Goal: Transaction & Acquisition: Purchase product/service

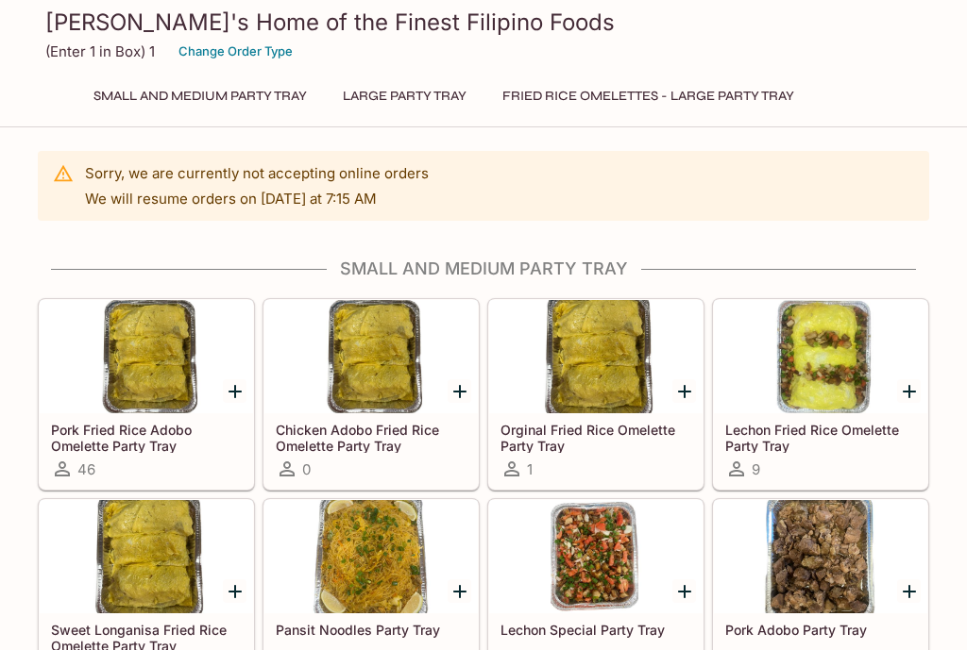
click at [433, 83] on button "Large Party Tray" at bounding box center [404, 96] width 144 height 26
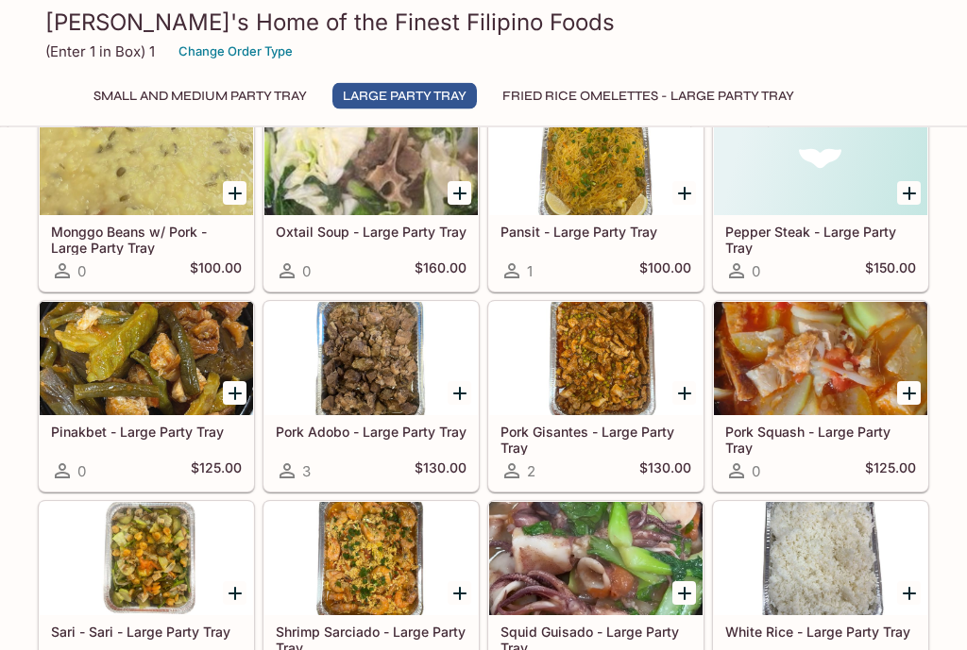
scroll to position [1469, 0]
click at [620, 351] on div at bounding box center [595, 358] width 213 height 113
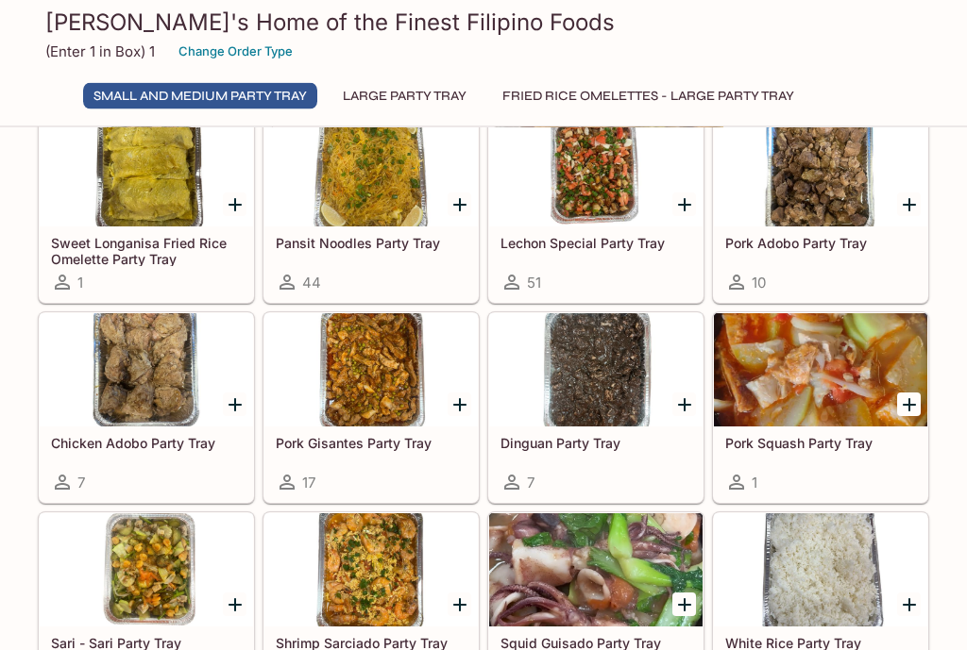
scroll to position [369, 0]
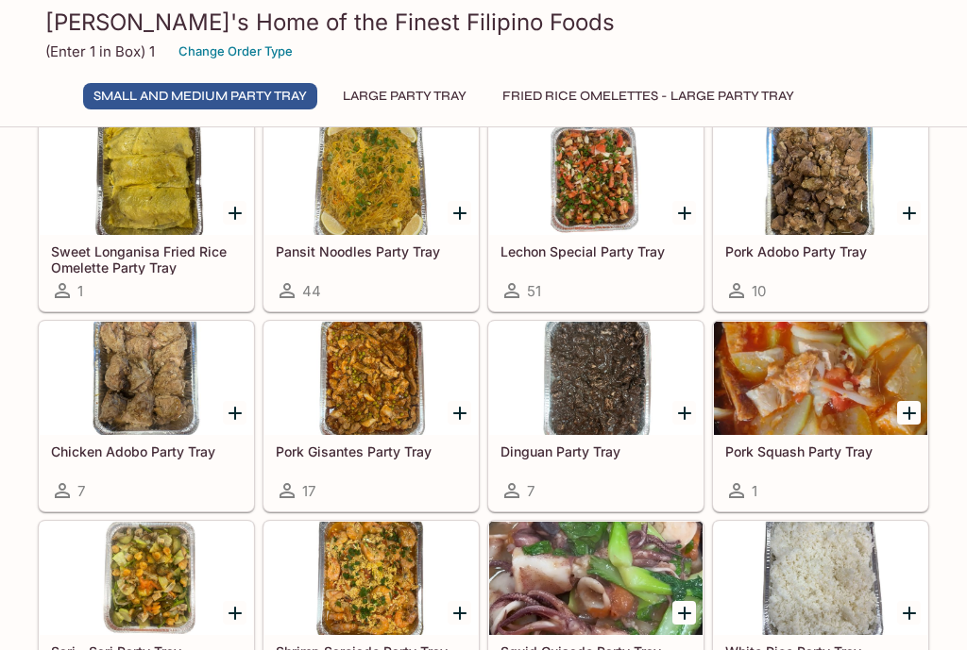
click at [463, 87] on button "Large Party Tray" at bounding box center [404, 96] width 144 height 26
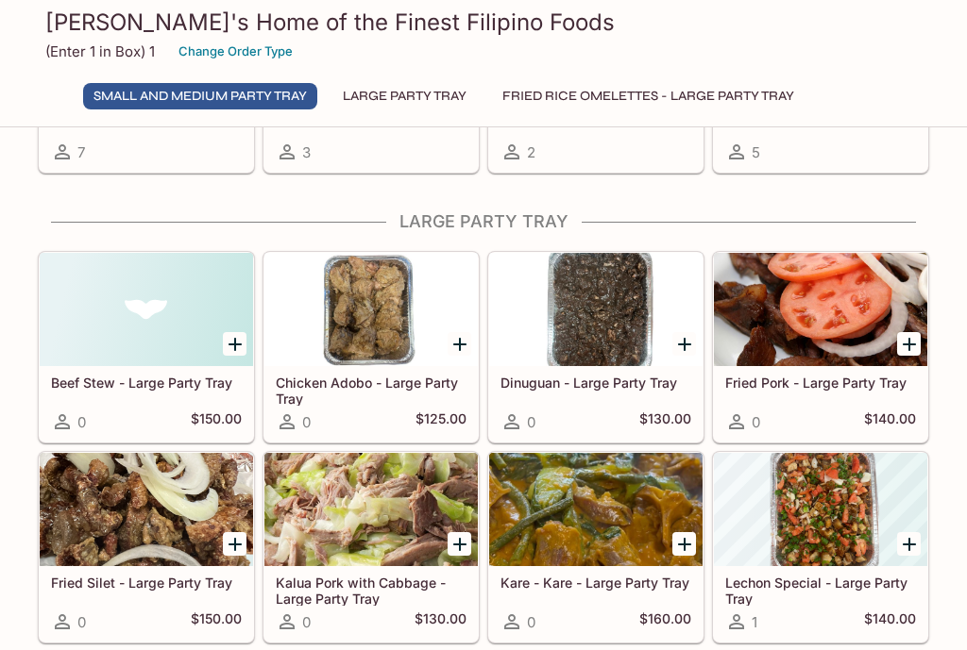
scroll to position [948, 0]
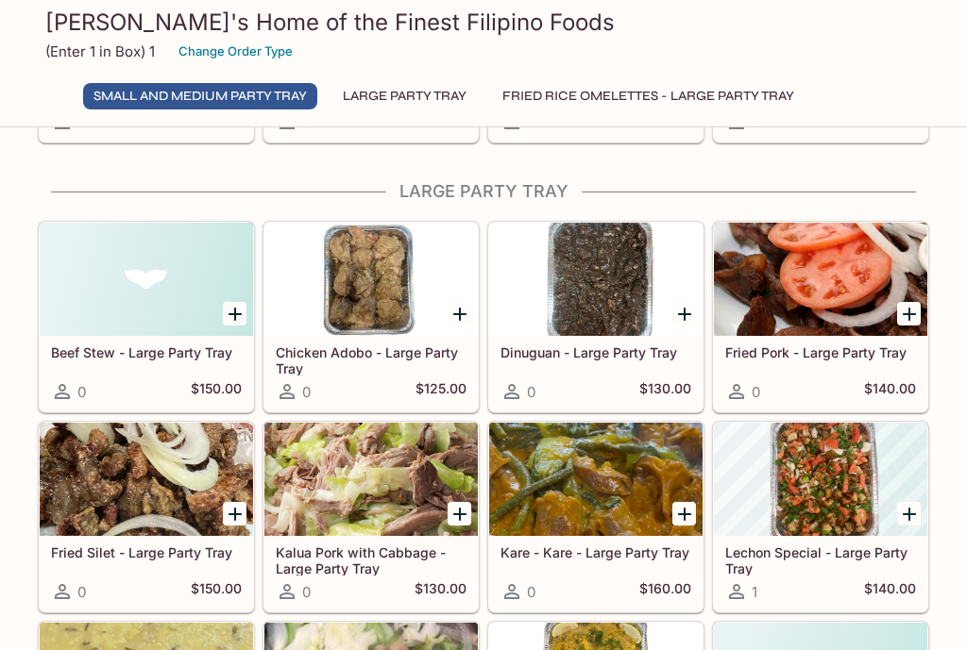
click at [737, 90] on button "Fried Rice Omelettes - Large Party Tray" at bounding box center [648, 96] width 312 height 26
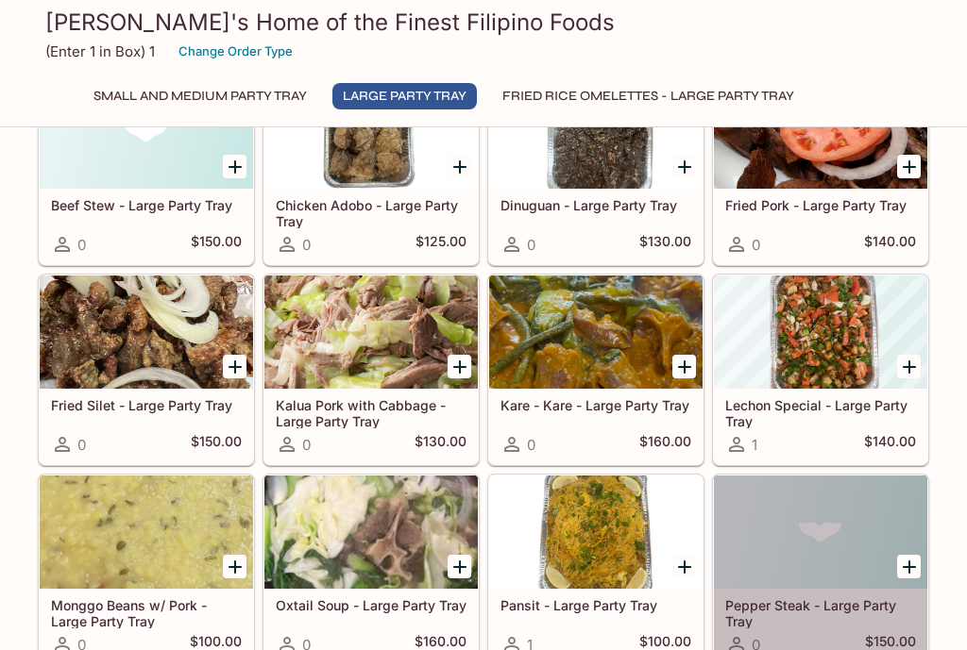
scroll to position [1176, 0]
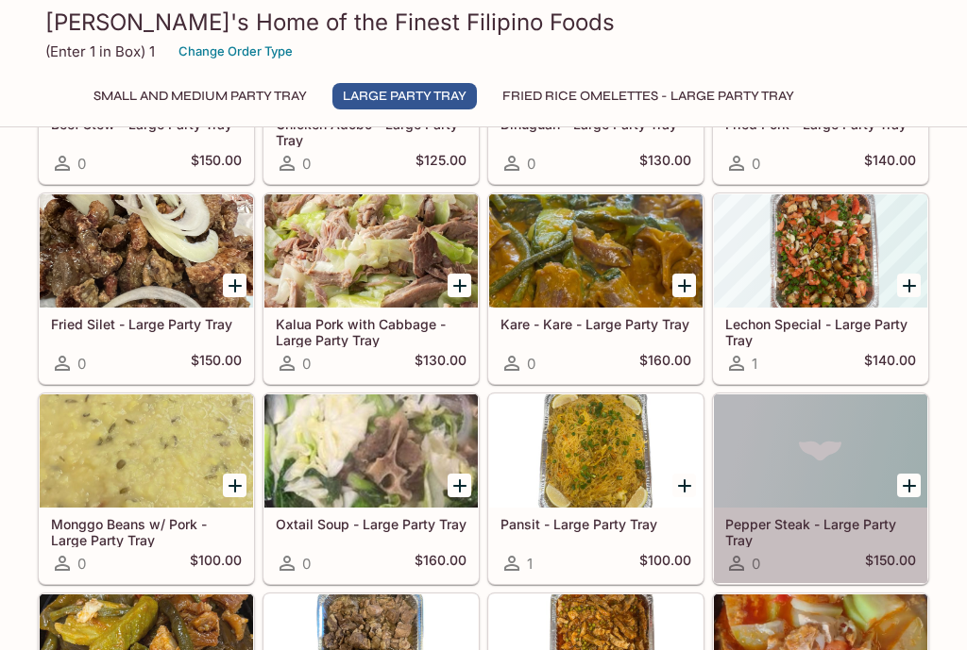
click at [614, 446] on div at bounding box center [595, 451] width 213 height 113
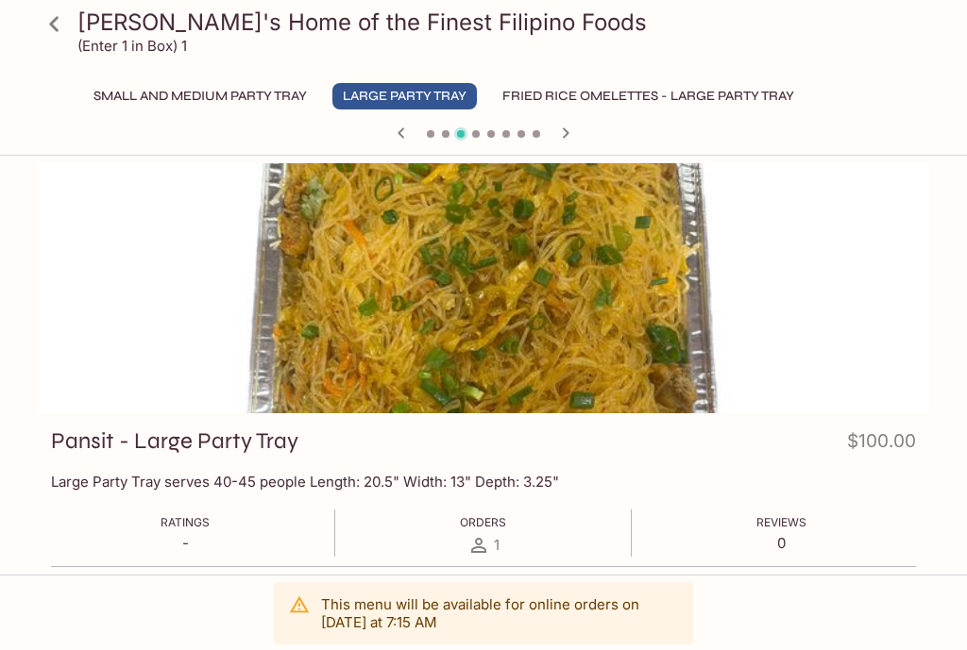
click at [366, 241] on div at bounding box center [483, 288] width 891 height 250
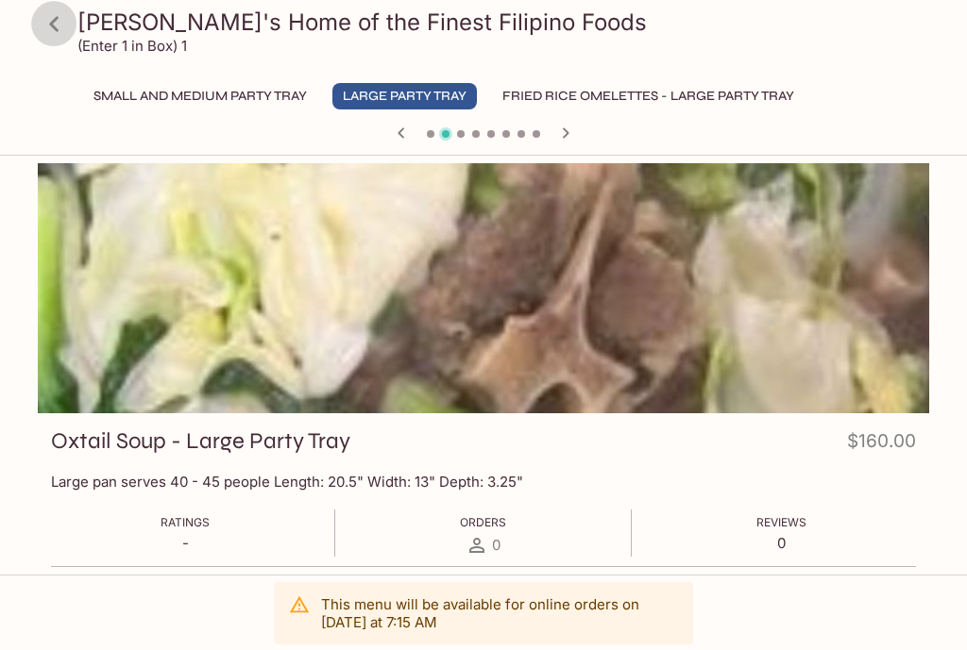
click at [66, 25] on icon at bounding box center [54, 24] width 33 height 33
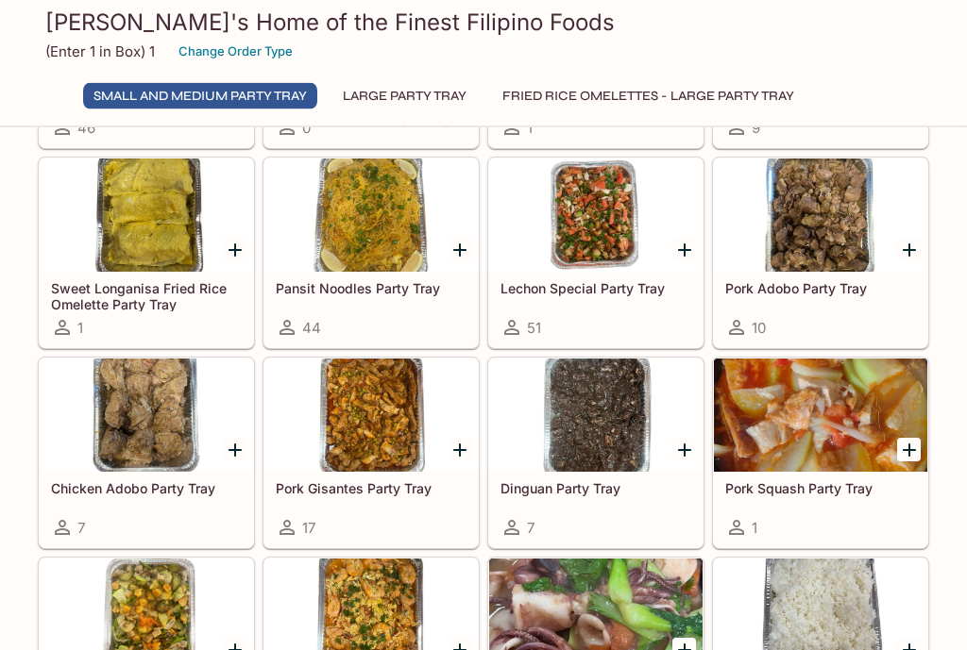
click at [360, 97] on button "Large Party Tray" at bounding box center [404, 96] width 144 height 26
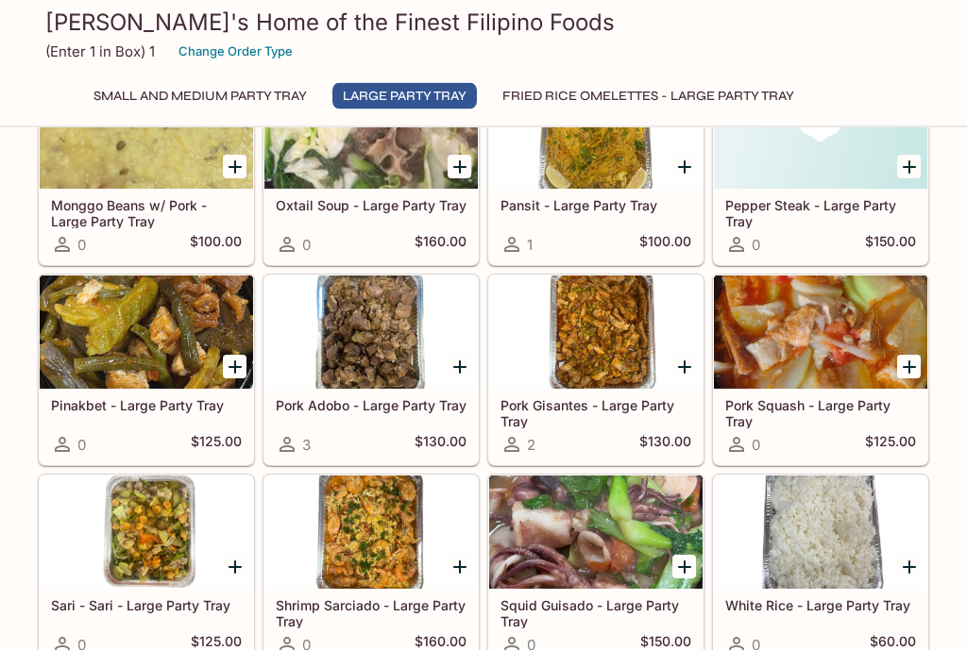
scroll to position [1495, 0]
click at [686, 369] on icon "Add Pork Gisantes - Large Party Tray" at bounding box center [684, 367] width 23 height 23
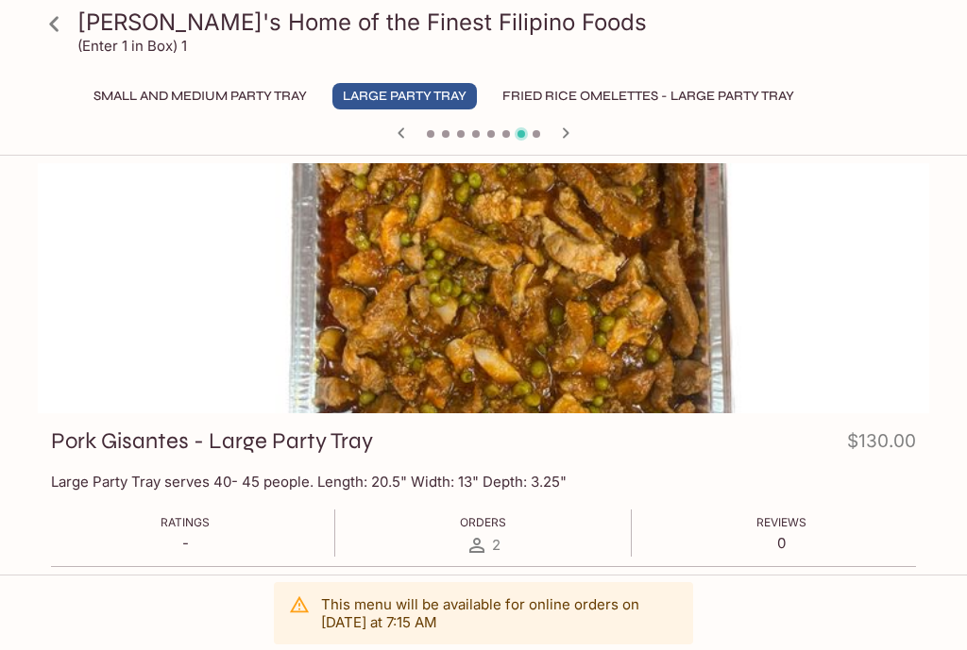
click at [55, 22] on icon at bounding box center [53, 23] width 9 height 15
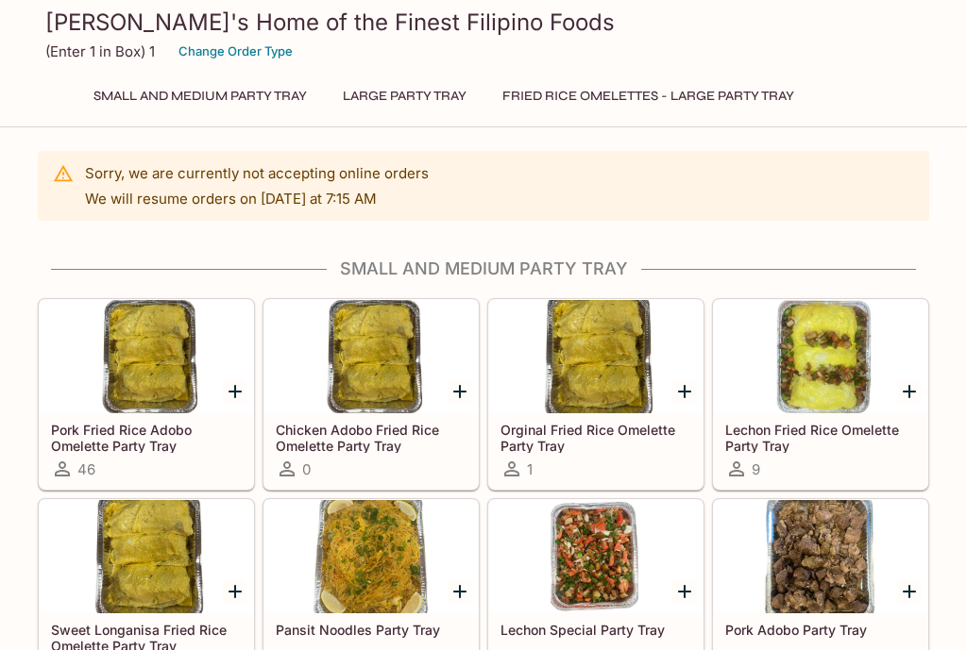
click at [373, 93] on button "Large Party Tray" at bounding box center [404, 96] width 144 height 26
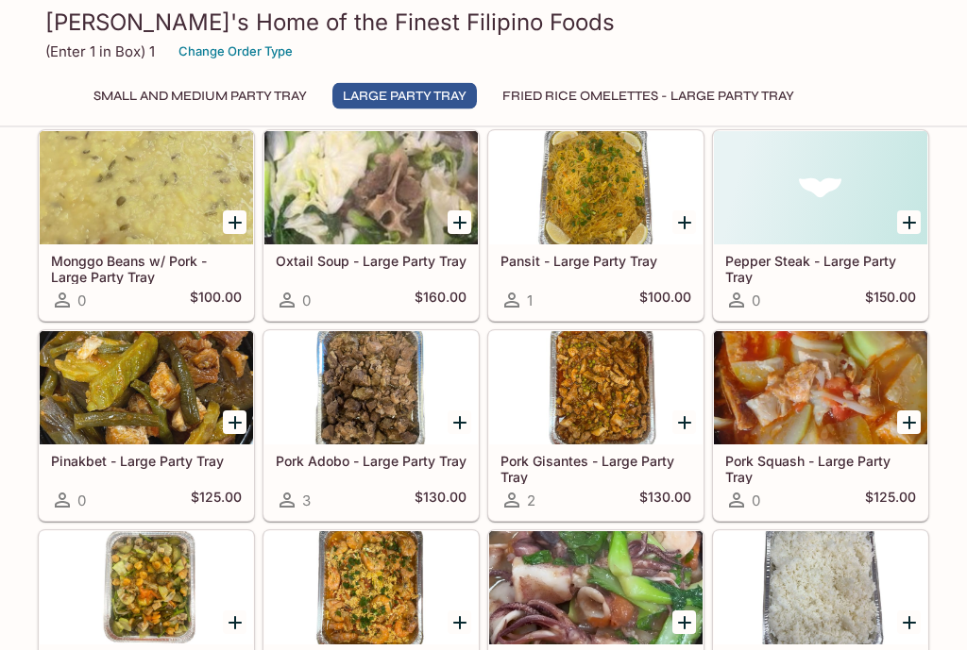
scroll to position [1443, 0]
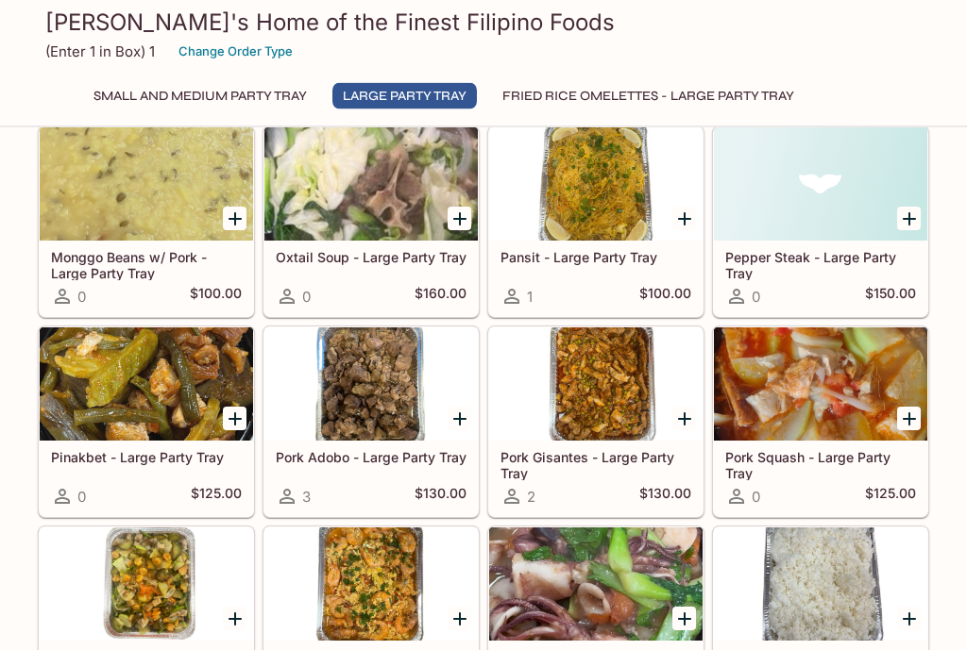
click at [688, 415] on icon "Add Pork Gisantes - Large Party Tray" at bounding box center [684, 420] width 23 height 23
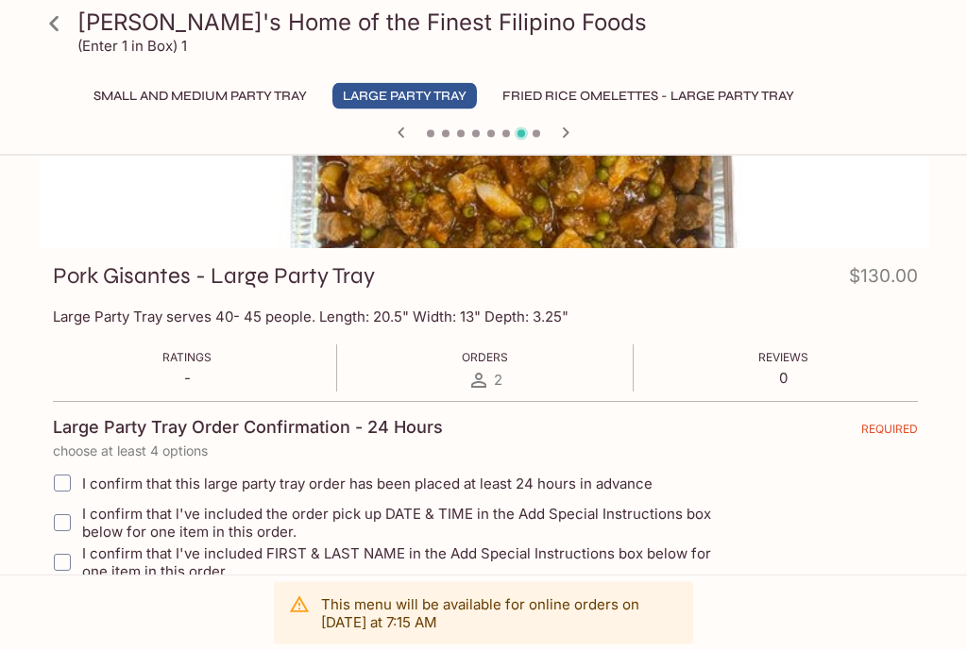
scroll to position [170, 0]
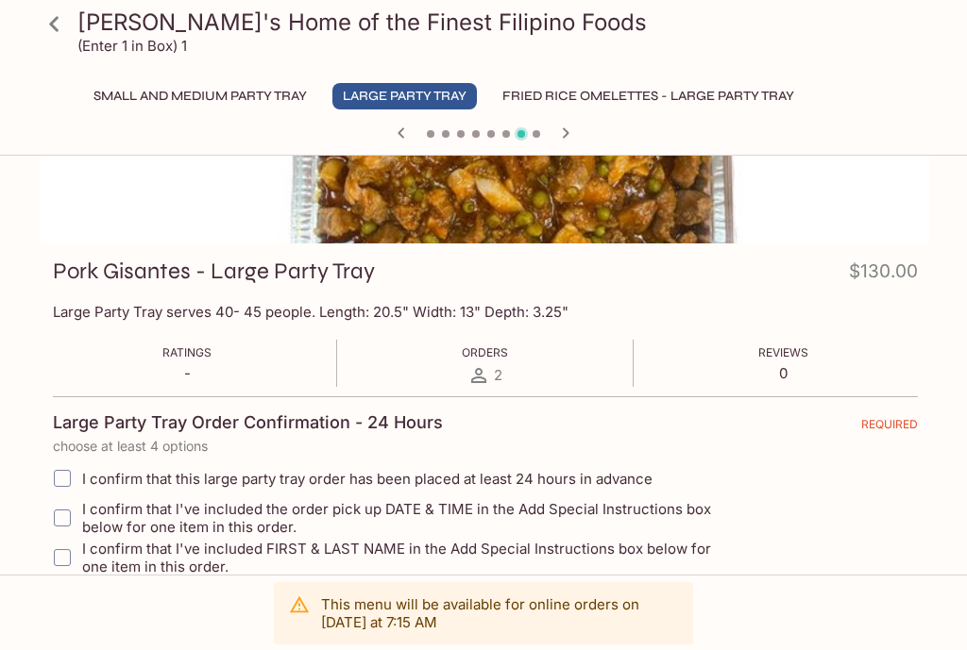
click at [57, 24] on icon at bounding box center [54, 24] width 33 height 33
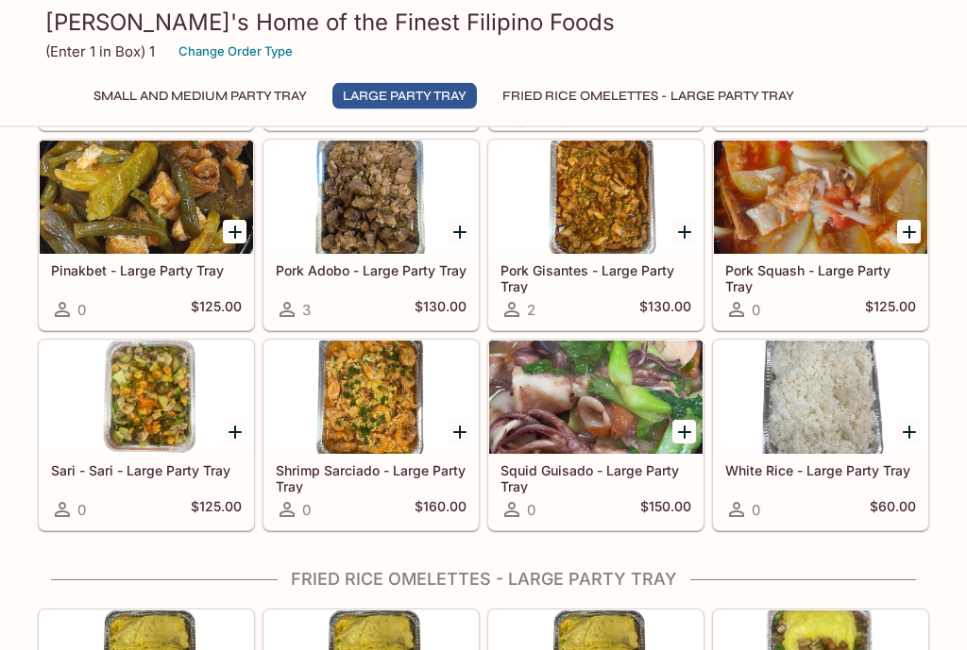
scroll to position [1628, 0]
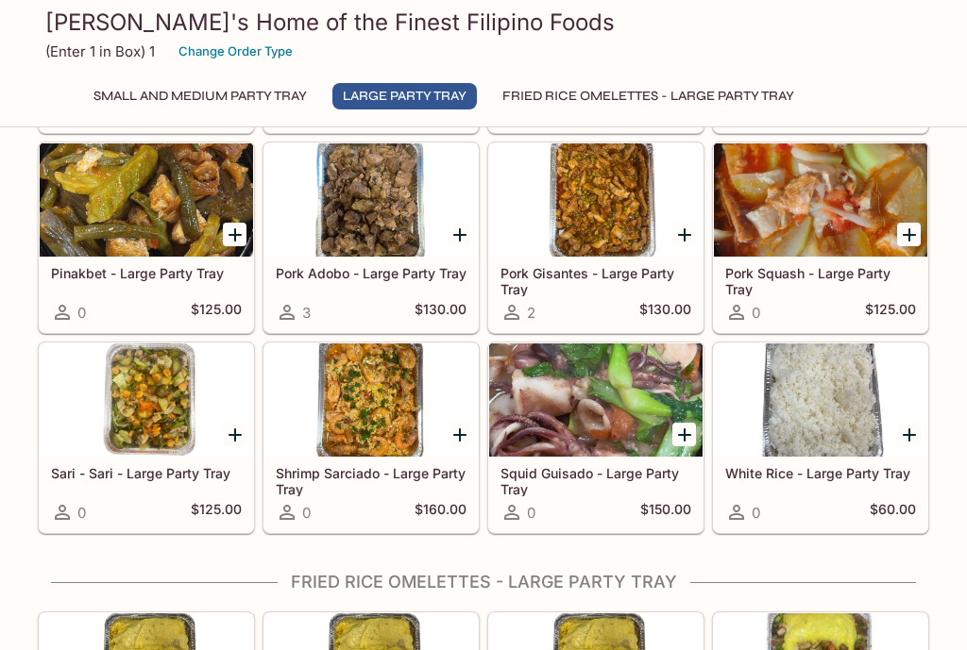
click at [231, 214] on div at bounding box center [146, 199] width 213 height 113
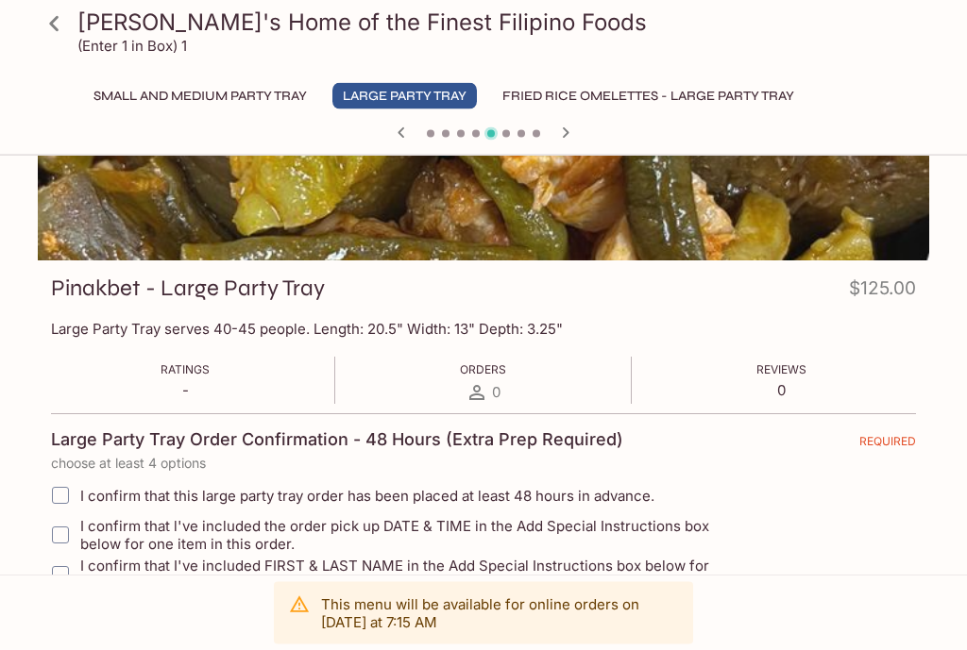
scroll to position [223, 0]
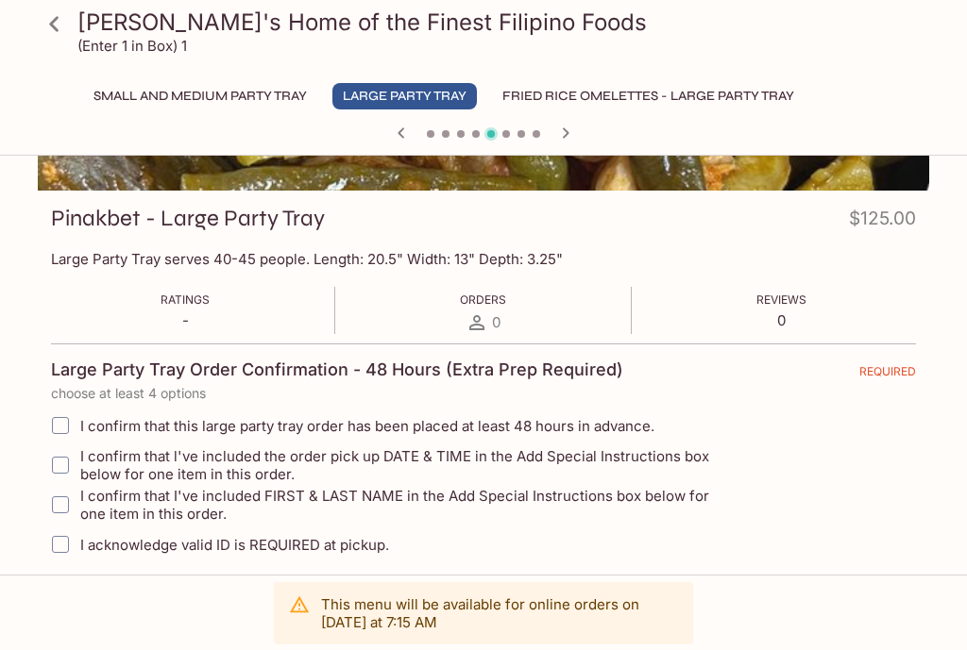
click at [55, 425] on input "I confirm that this large party tray order has been placed at least 48 hours in…" at bounding box center [61, 426] width 38 height 38
checkbox input "true"
click at [63, 473] on input "I confirm that l've included the order pick up DATE & TIME in the Add Special I…" at bounding box center [61, 466] width 38 height 38
checkbox input "true"
click at [55, 512] on input "I confirm that I've included FIRST & LAST NAME in the Add Special Instructions …" at bounding box center [61, 505] width 38 height 38
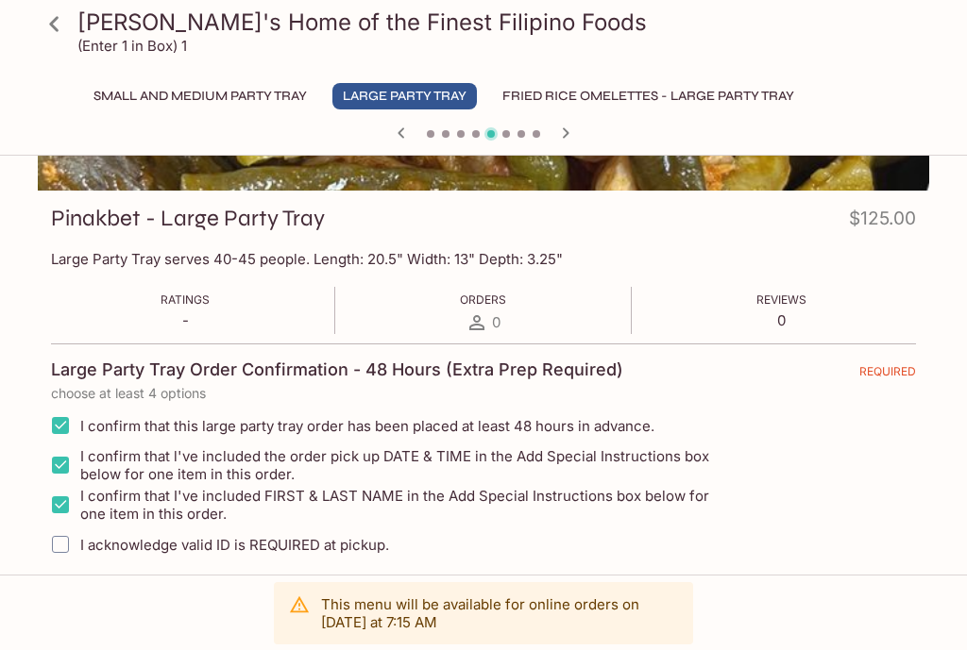
click at [54, 512] on input "I confirm that I've included FIRST & LAST NAME in the Add Special Instructions …" at bounding box center [61, 505] width 38 height 38
click at [60, 507] on input "I confirm that I've included FIRST & LAST NAME in the Add Special Instructions …" at bounding box center [61, 505] width 38 height 38
checkbox input "true"
click at [55, 551] on input "I acknowledge valid ID is REQUIRED at pickup." at bounding box center [61, 545] width 38 height 38
checkbox input "true"
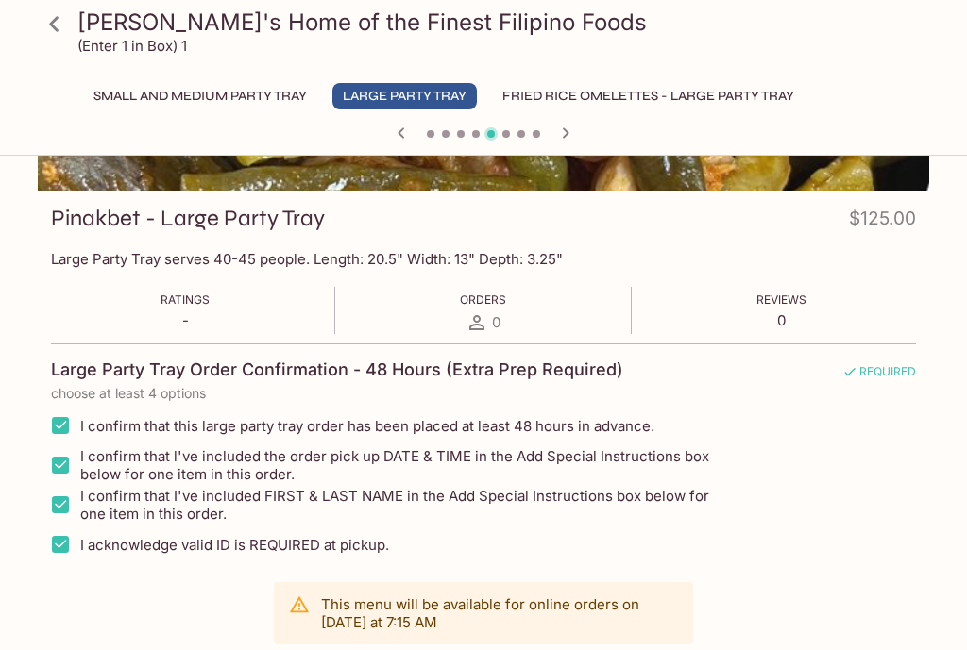
click at [893, 503] on div "I confirm that I've included FIRST & LAST NAME in the Add Special Instructions …" at bounding box center [483, 505] width 865 height 40
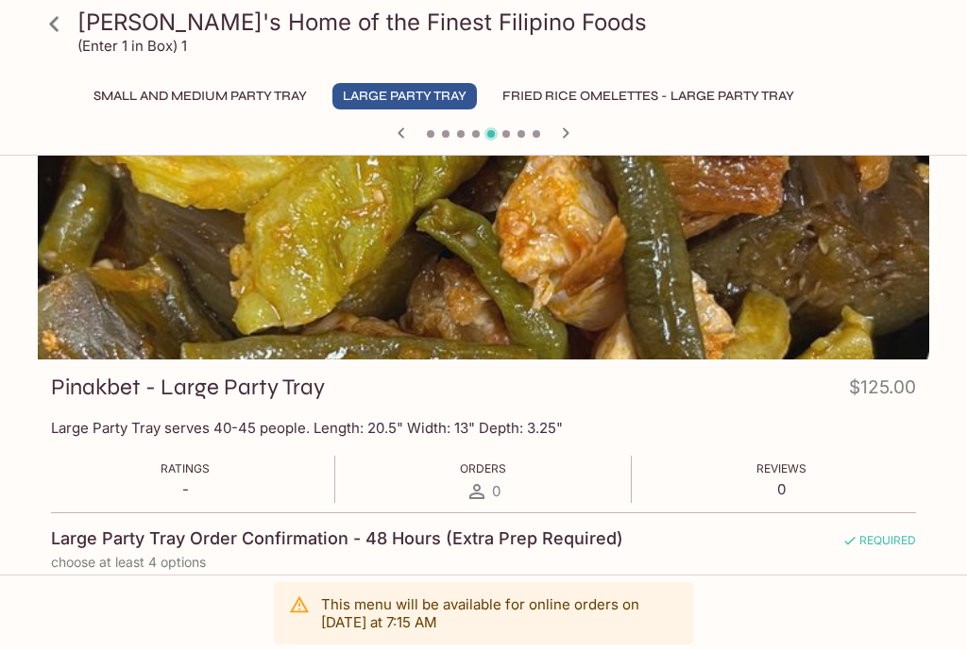
scroll to position [0, 0]
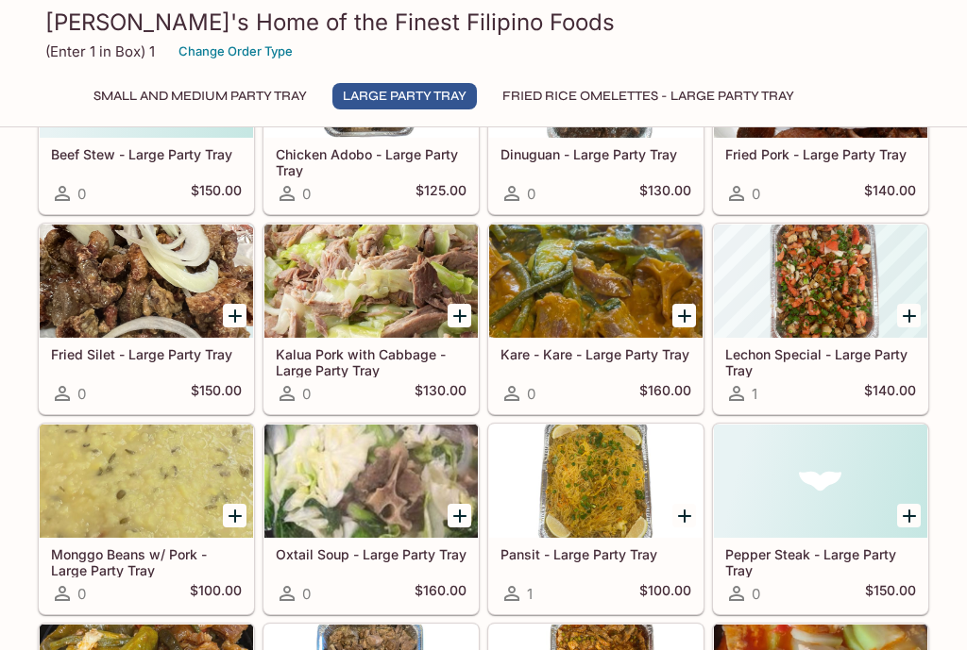
scroll to position [1063, 0]
